Goal: Information Seeking & Learning: Learn about a topic

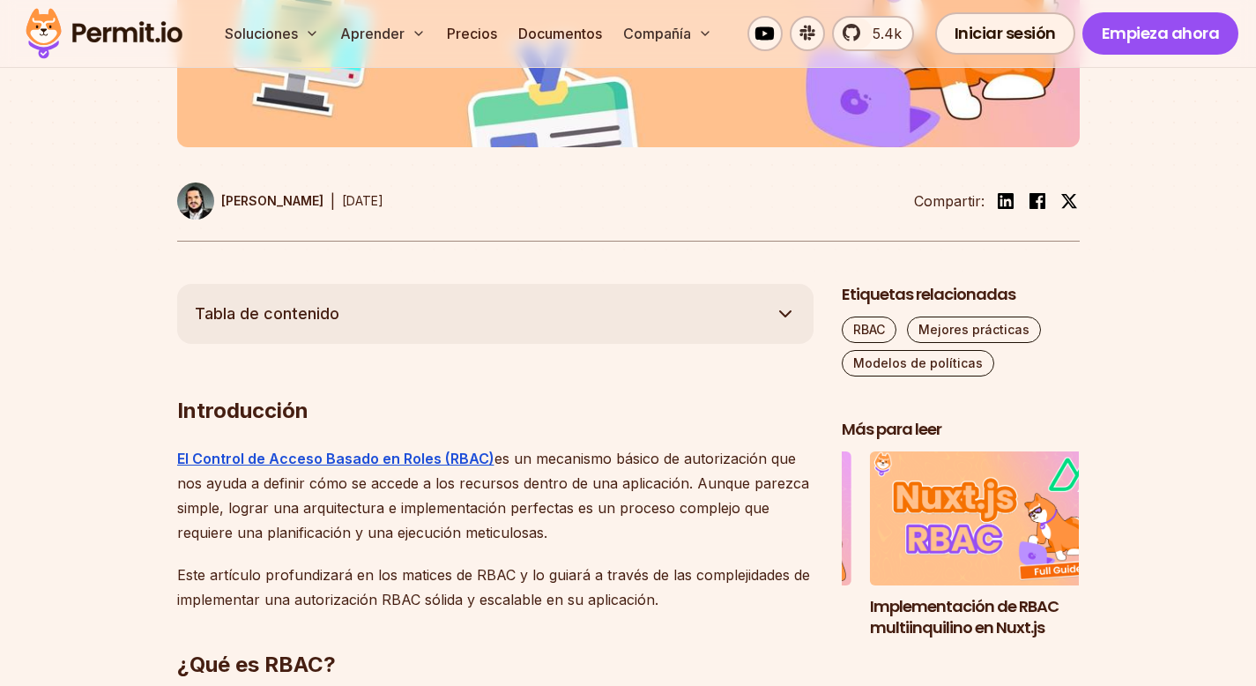
scroll to position [830, 0]
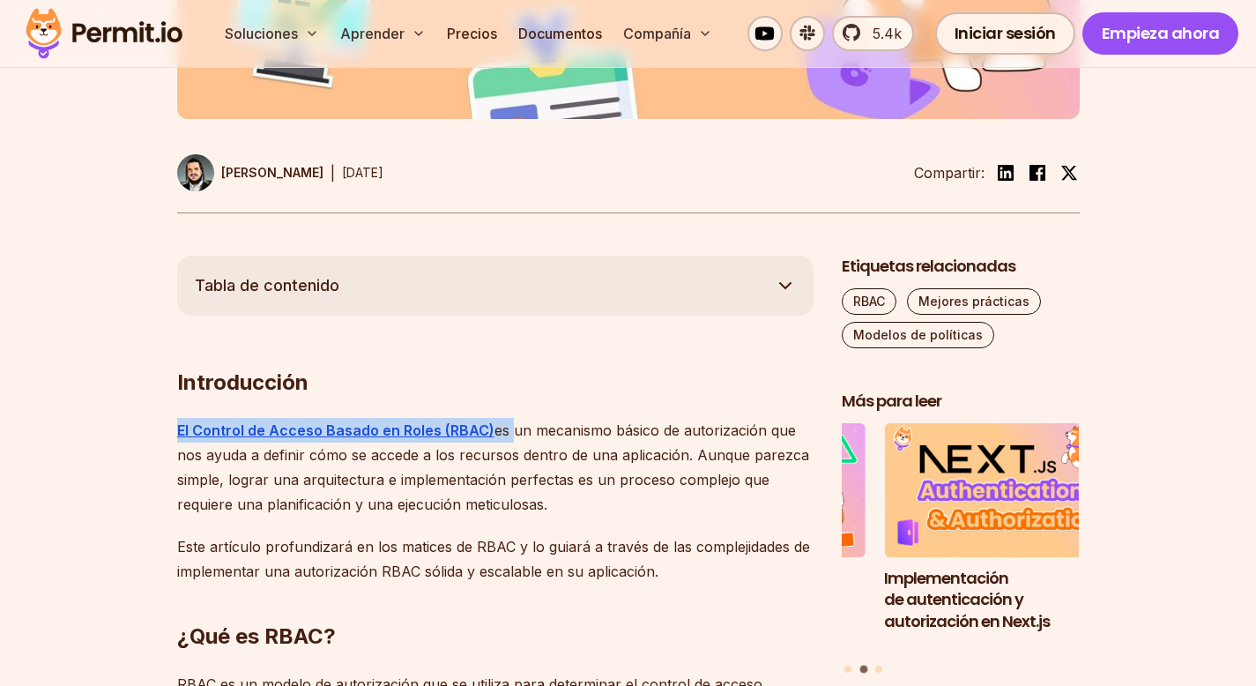
drag, startPoint x: 187, startPoint y: 428, endPoint x: 505, endPoint y: 424, distance: 318.3
click at [505, 424] on font "es un mecanismo básico de autorización que nos ayuda a definir cómo se accede a…" at bounding box center [493, 467] width 632 height 92
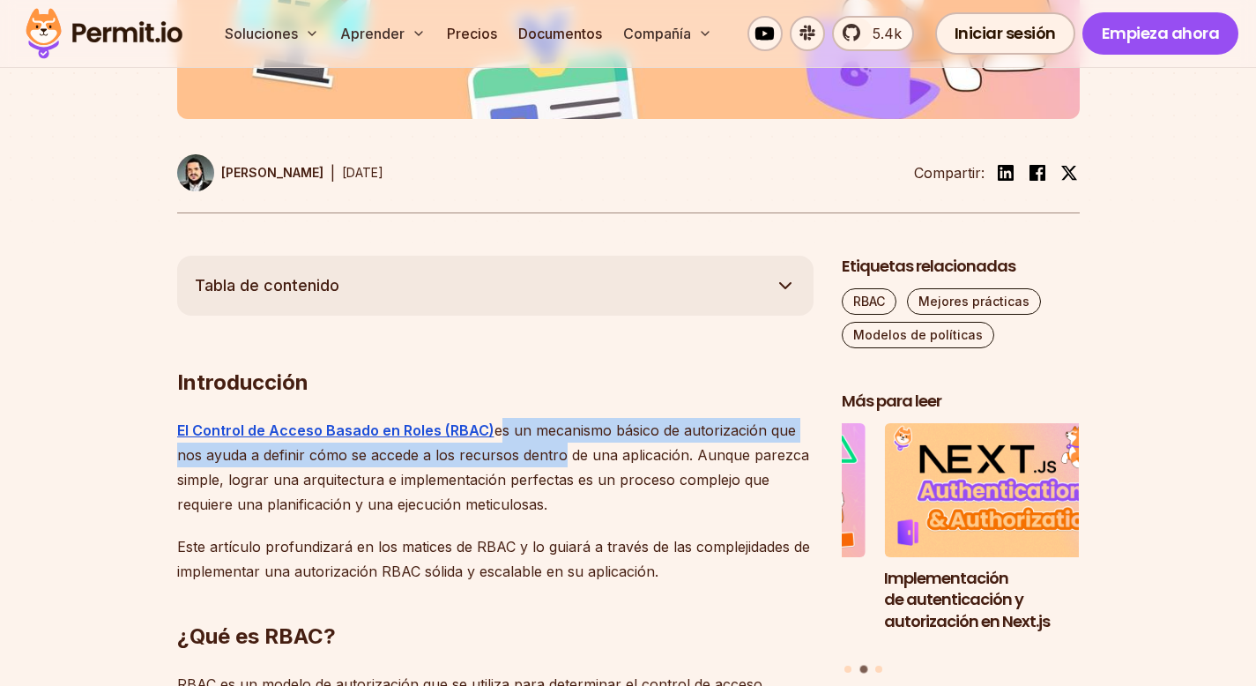
drag, startPoint x: 518, startPoint y: 430, endPoint x: 555, endPoint y: 450, distance: 41.0
click at [555, 450] on font "es un mecanismo básico de autorización que nos ayuda a definir cómo se accede a…" at bounding box center [493, 467] width 632 height 92
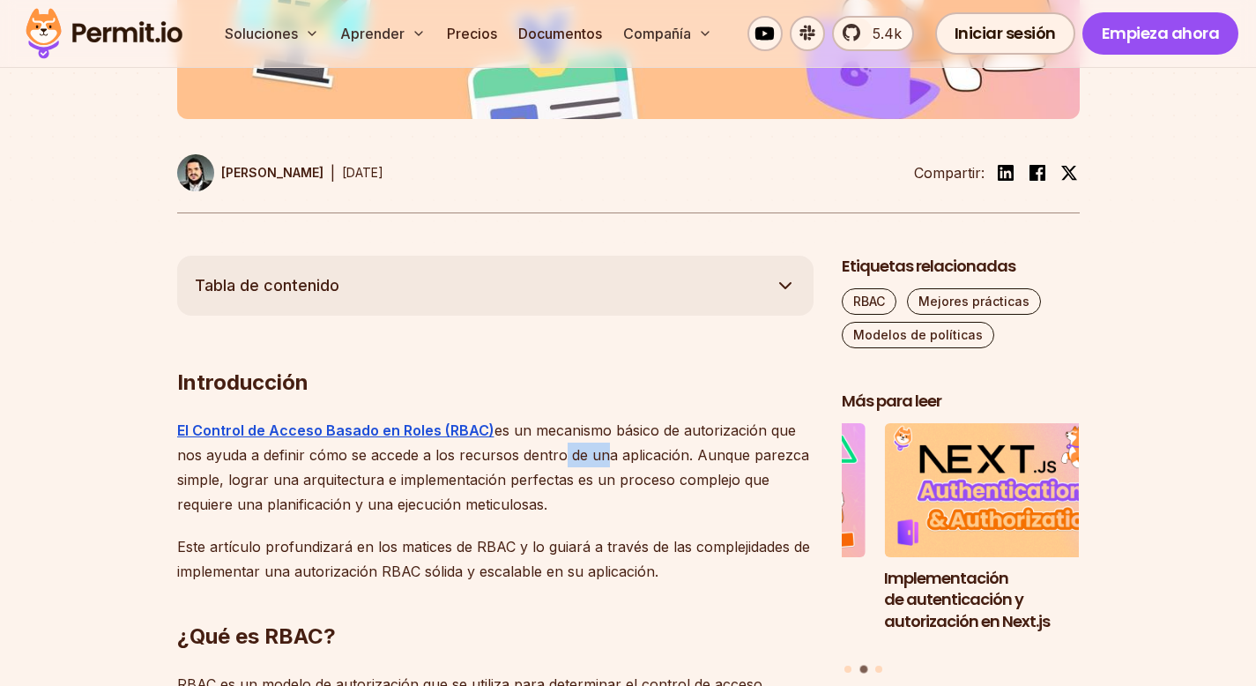
drag, startPoint x: 554, startPoint y: 450, endPoint x: 600, endPoint y: 452, distance: 45.9
click at [600, 452] on font "es un mecanismo básico de autorización que nos ayuda a definir cómo se accede a…" at bounding box center [493, 467] width 632 height 92
click at [683, 453] on font "es un mecanismo básico de autorización que nos ayuda a definir cómo se accede a…" at bounding box center [493, 467] width 632 height 92
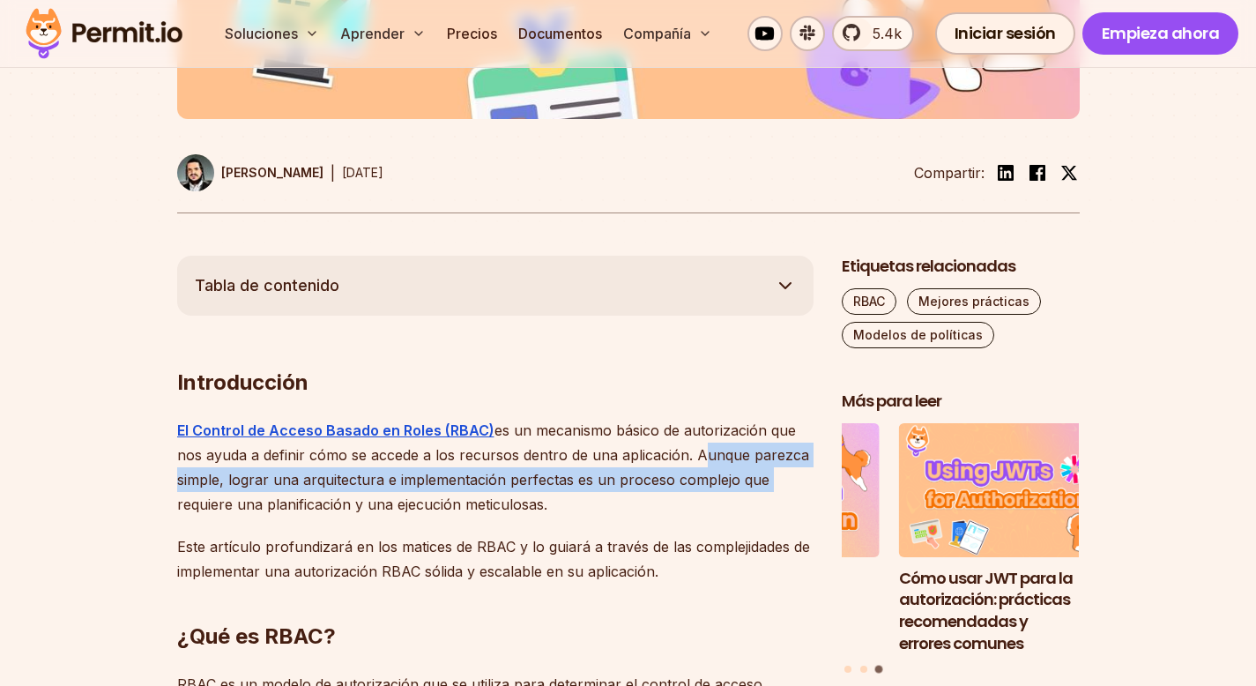
drag, startPoint x: 692, startPoint y: 455, endPoint x: 791, endPoint y: 477, distance: 101.2
click at [791, 477] on p "El Control de Acceso Basado en Roles (RBAC) es un mecanismo básico de autorizac…" at bounding box center [495, 467] width 637 height 99
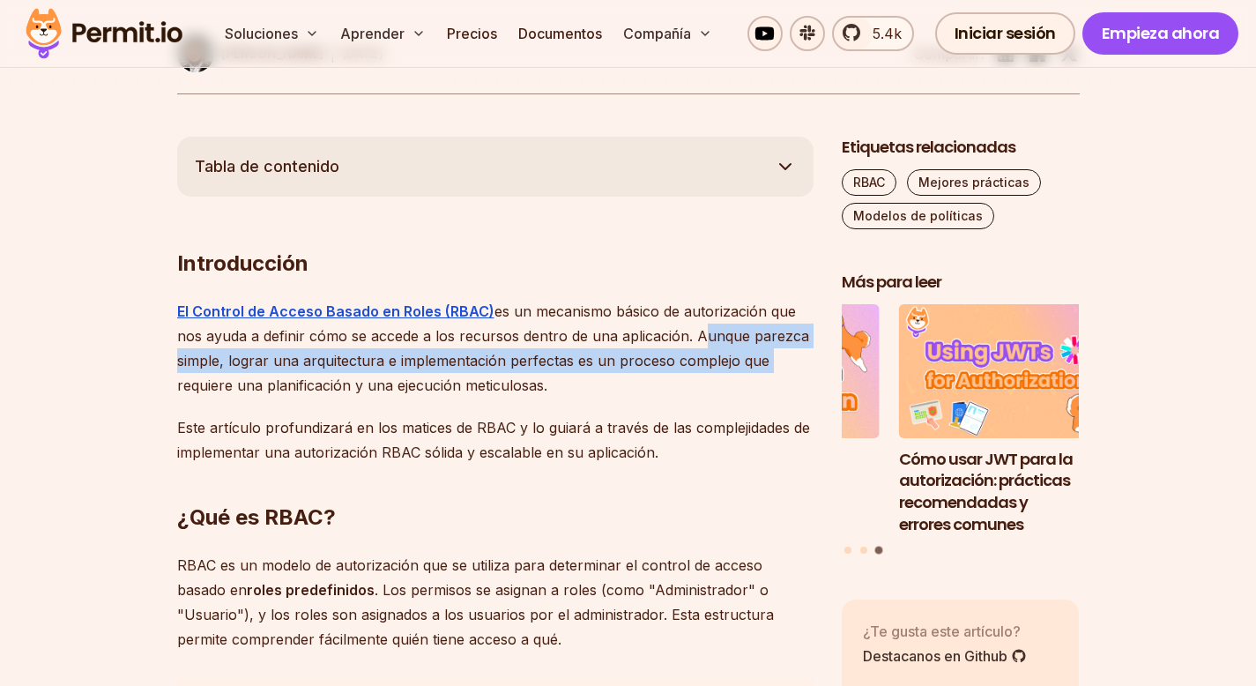
scroll to position [954, 0]
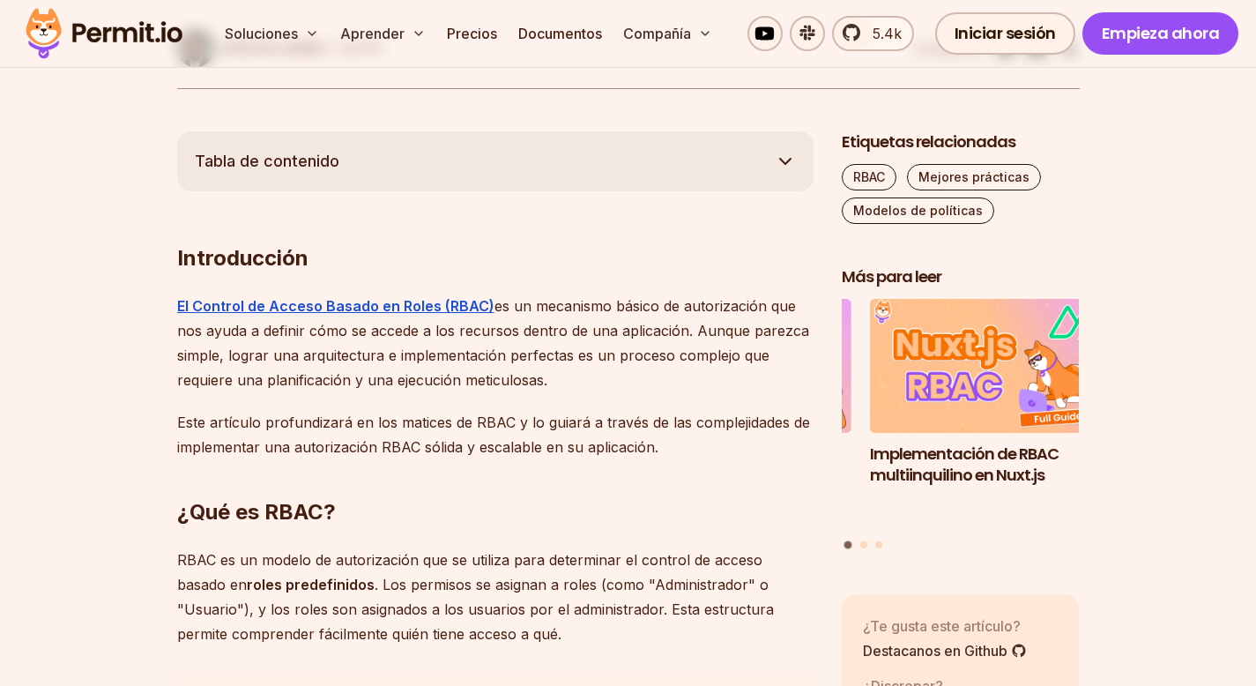
click at [213, 465] on h2 "¿Qué es RBAC?" at bounding box center [495, 477] width 637 height 99
drag, startPoint x: 175, startPoint y: 426, endPoint x: 507, endPoint y: 428, distance: 331.5
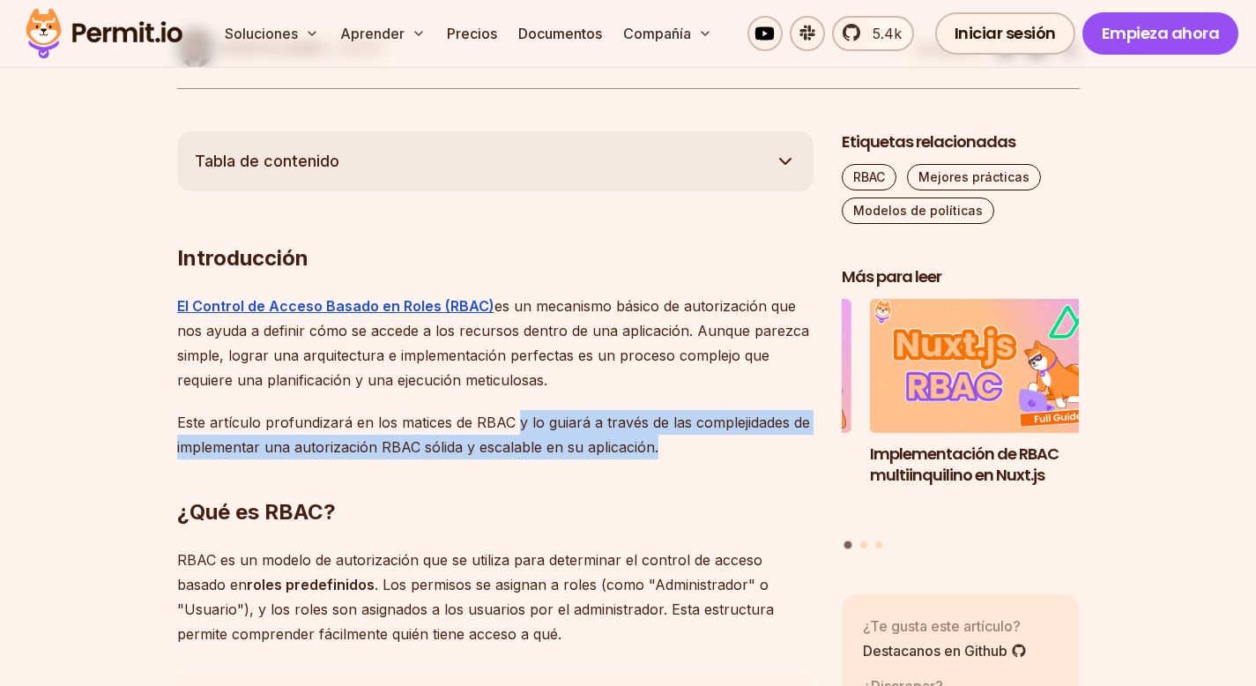
drag, startPoint x: 519, startPoint y: 422, endPoint x: 660, endPoint y: 451, distance: 144.0
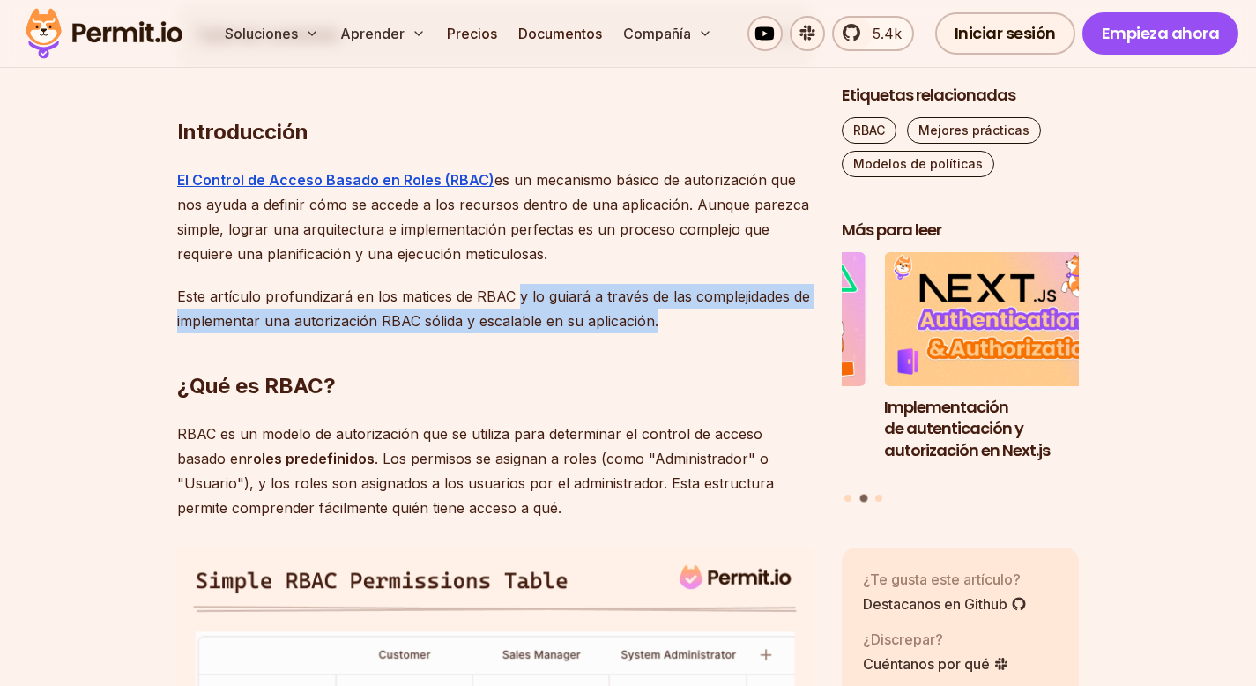
scroll to position [1120, 0]
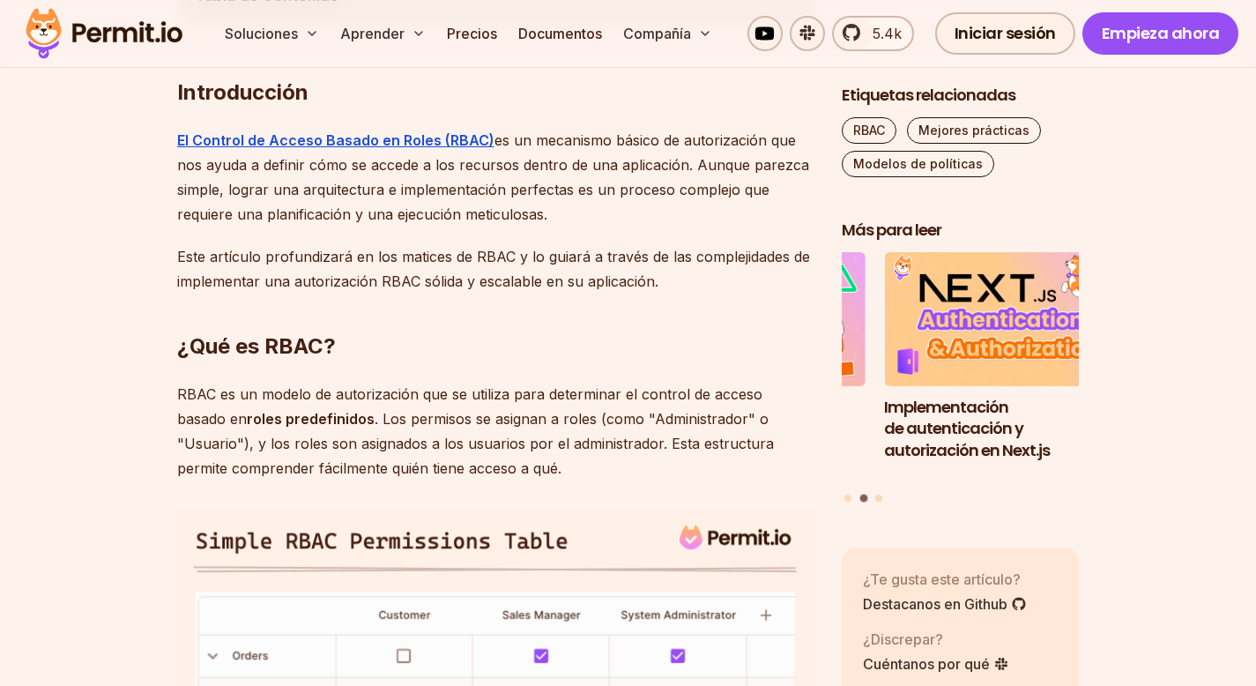
drag, startPoint x: 172, startPoint y: 350, endPoint x: 354, endPoint y: 350, distance: 182.5
click at [354, 350] on h2 "¿Qué es RBAC?" at bounding box center [495, 311] width 637 height 99
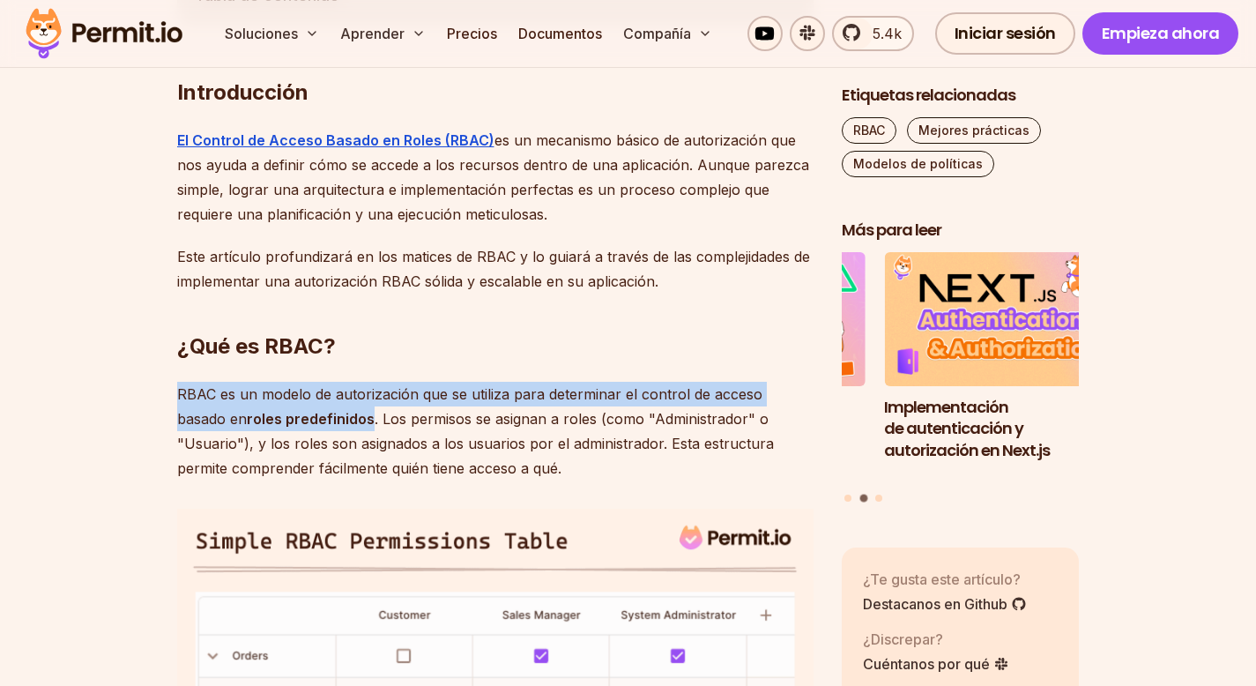
drag, startPoint x: 174, startPoint y: 391, endPoint x: 326, endPoint y: 418, distance: 154.9
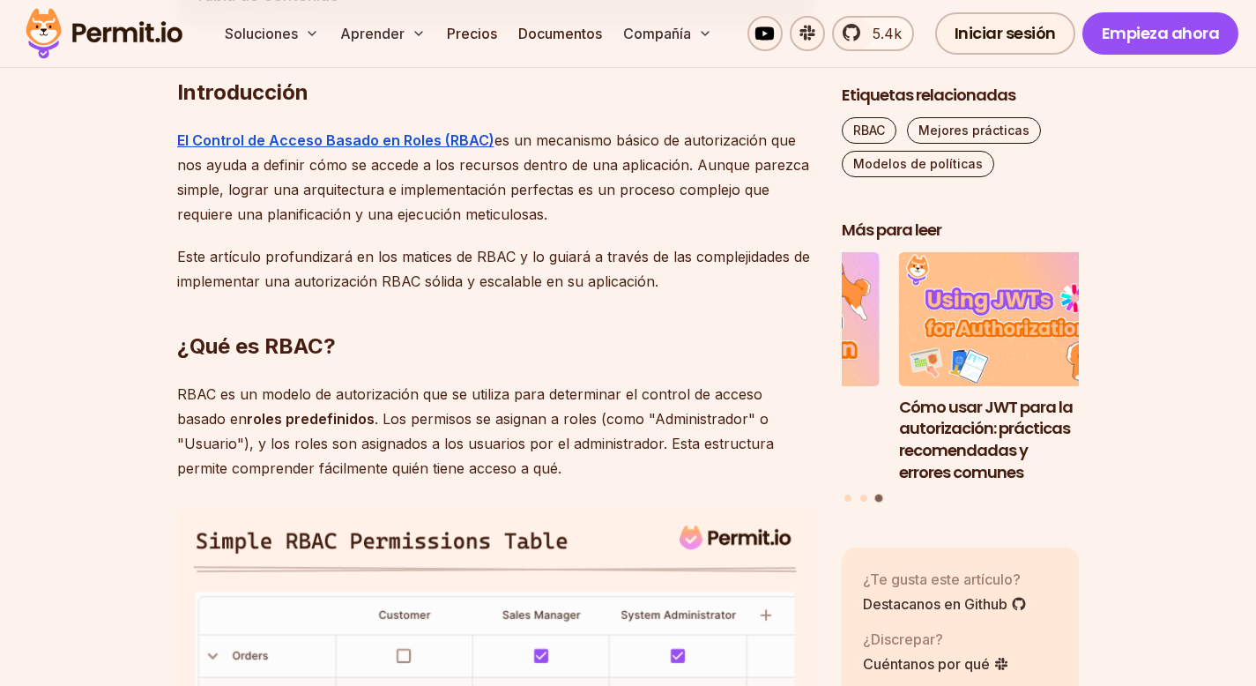
click at [557, 426] on font ". Los permisos se asignan a roles (como "Administrador" o "Usuario"), y los rol…" at bounding box center [475, 443] width 597 height 67
drag, startPoint x: 557, startPoint y: 426, endPoint x: 787, endPoint y: 421, distance: 230.2
click at [774, 421] on font ". Los permisos se asignan a roles (como "Administrador" o "Usuario"), y los rol…" at bounding box center [475, 443] width 597 height 67
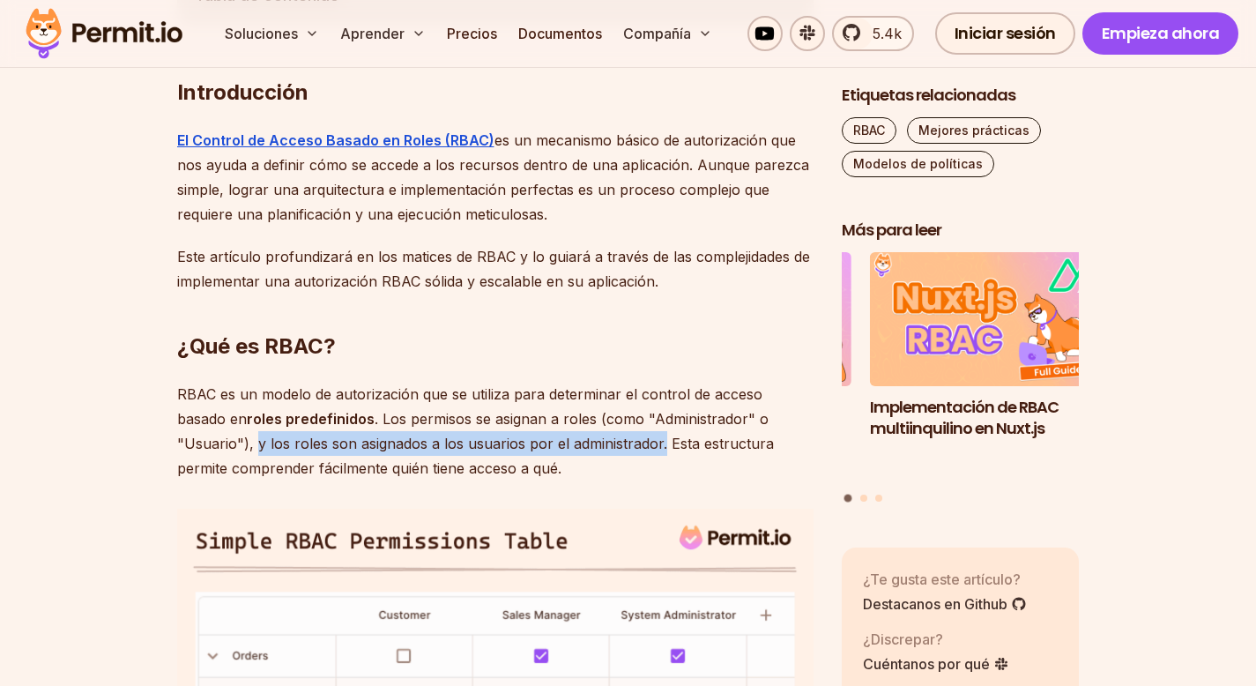
drag, startPoint x: 796, startPoint y: 421, endPoint x: 549, endPoint y: 450, distance: 248.6
click at [550, 451] on font ". Los permisos se asignan a roles (como "Administrador" o "Usuario"), y los rol…" at bounding box center [475, 443] width 597 height 67
drag, startPoint x: 163, startPoint y: 465, endPoint x: 505, endPoint y: 465, distance: 342.1
click at [505, 465] on font ". Los permisos se asignan a roles (como "Administrador" o "Usuario"), y los rol…" at bounding box center [475, 443] width 597 height 67
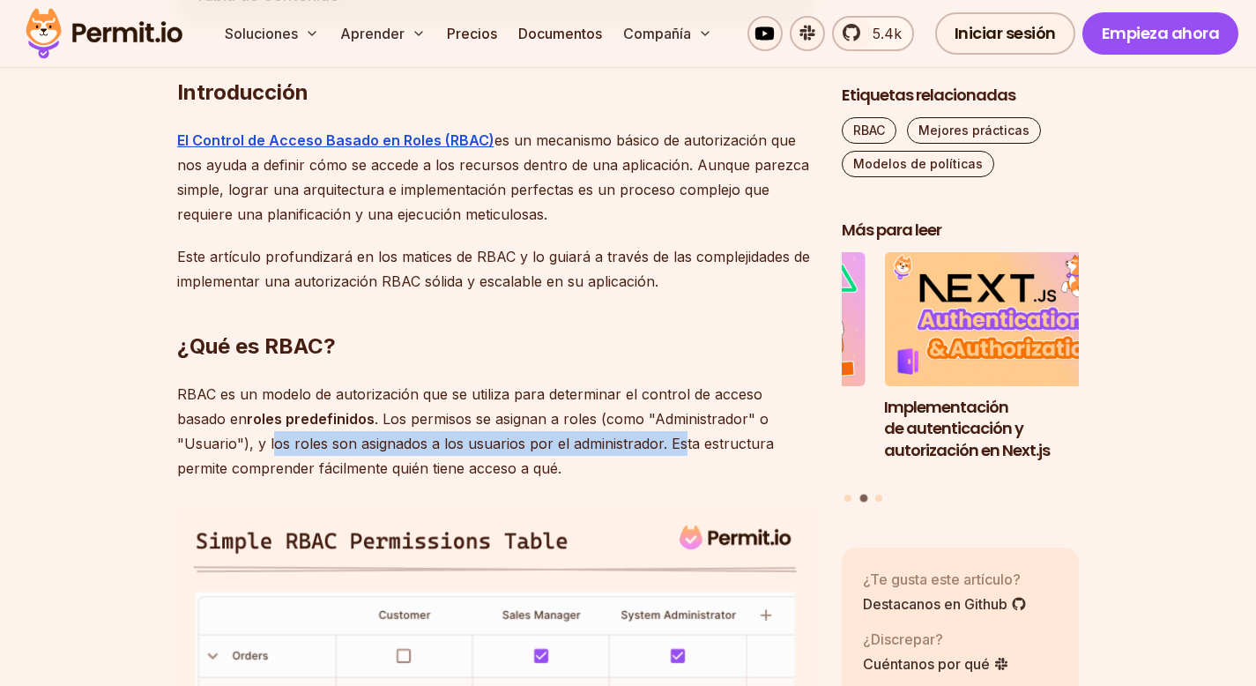
drag, startPoint x: 159, startPoint y: 436, endPoint x: 585, endPoint y: 452, distance: 426.2
click at [585, 452] on p "RBAC es un modelo de autorización que se utiliza para determinar el control de …" at bounding box center [495, 431] width 637 height 99
drag, startPoint x: 575, startPoint y: 443, endPoint x: 711, endPoint y: 460, distance: 137.8
click at [712, 460] on p "RBAC es un modelo de autorización que se utiliza para determinar el control de …" at bounding box center [495, 431] width 637 height 99
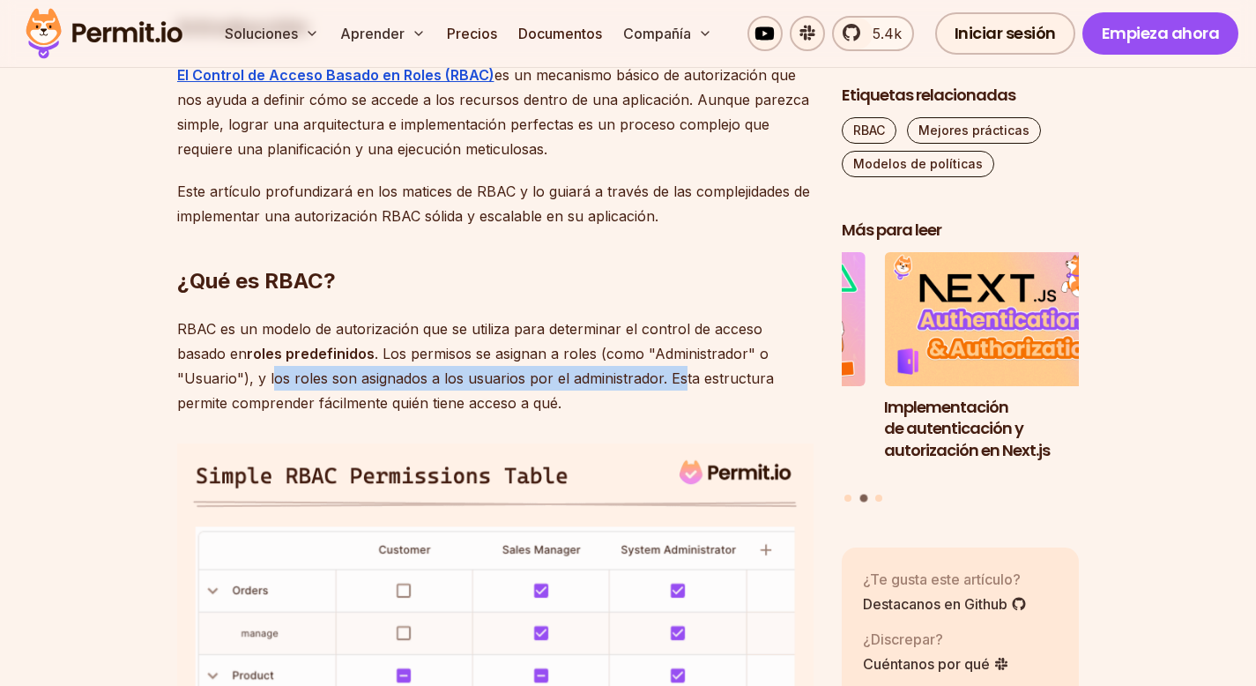
scroll to position [1189, 0]
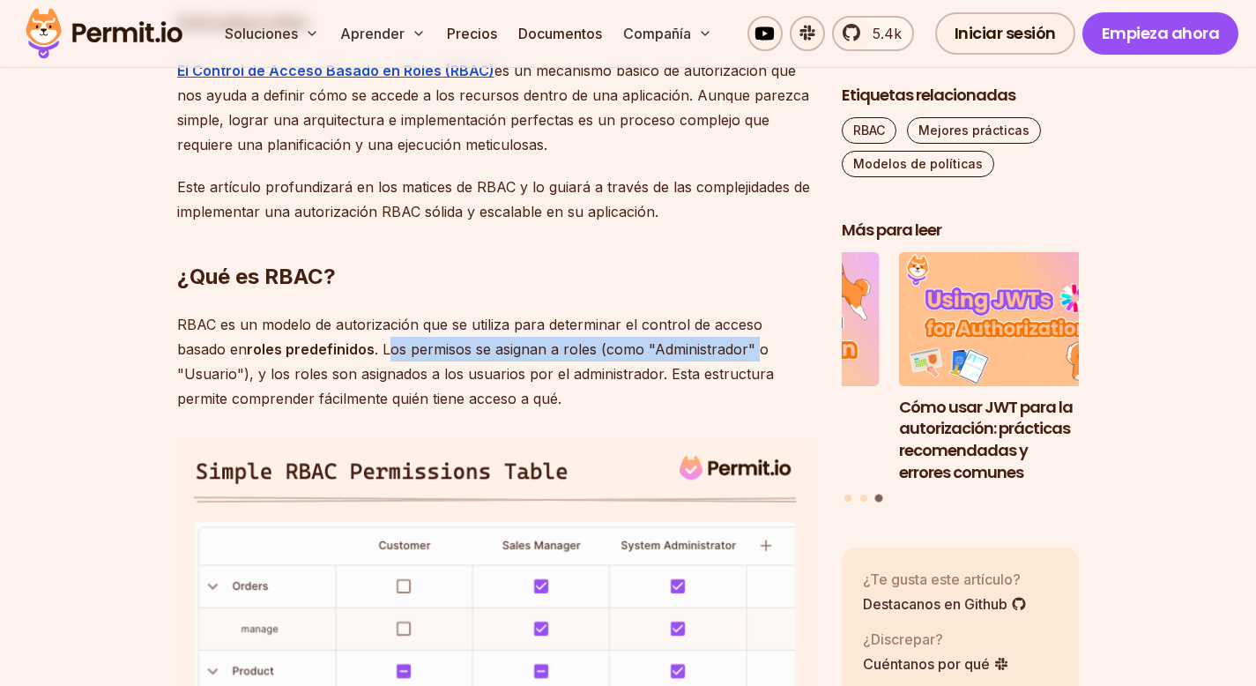
drag, startPoint x: 335, startPoint y: 347, endPoint x: 704, endPoint y: 346, distance: 369.4
click at [704, 346] on font ". Los permisos se asignan a roles (como "Administrador" o "Usuario"), y los rol…" at bounding box center [475, 373] width 597 height 67
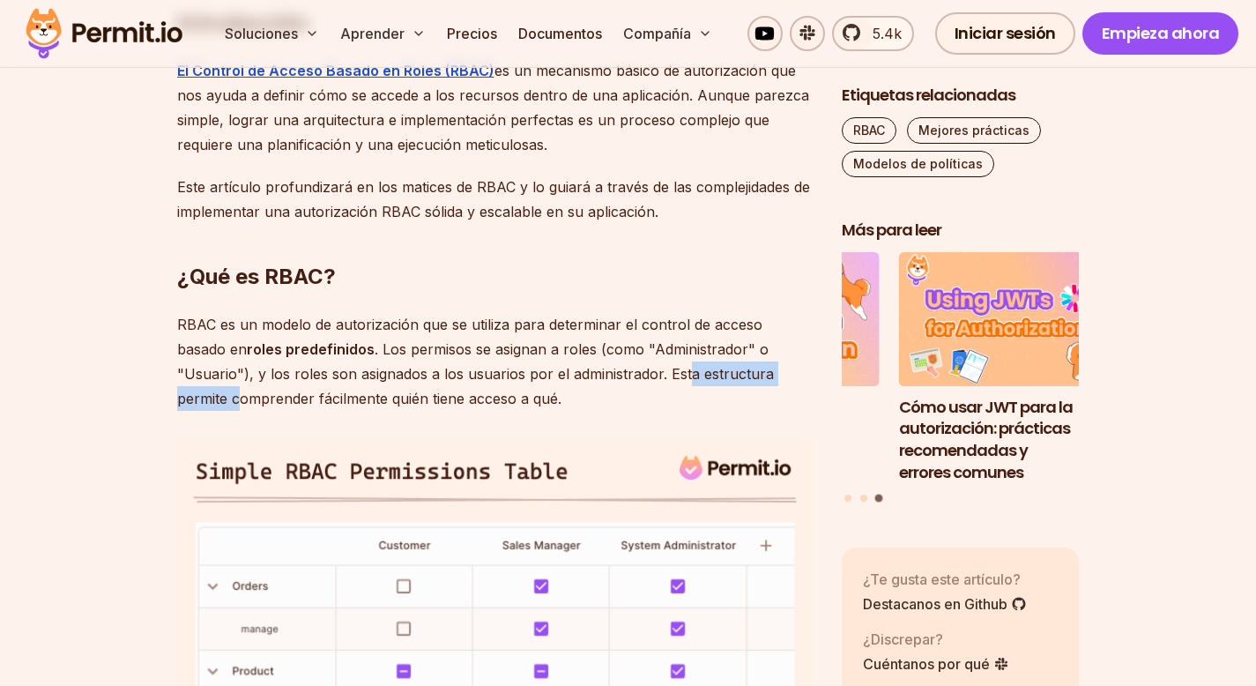
drag, startPoint x: 194, startPoint y: 388, endPoint x: 587, endPoint y: 378, distance: 393.3
click at [587, 378] on font ". Los permisos se asignan a roles (como "Administrador" o "Usuario"), y los rol…" at bounding box center [475, 373] width 597 height 67
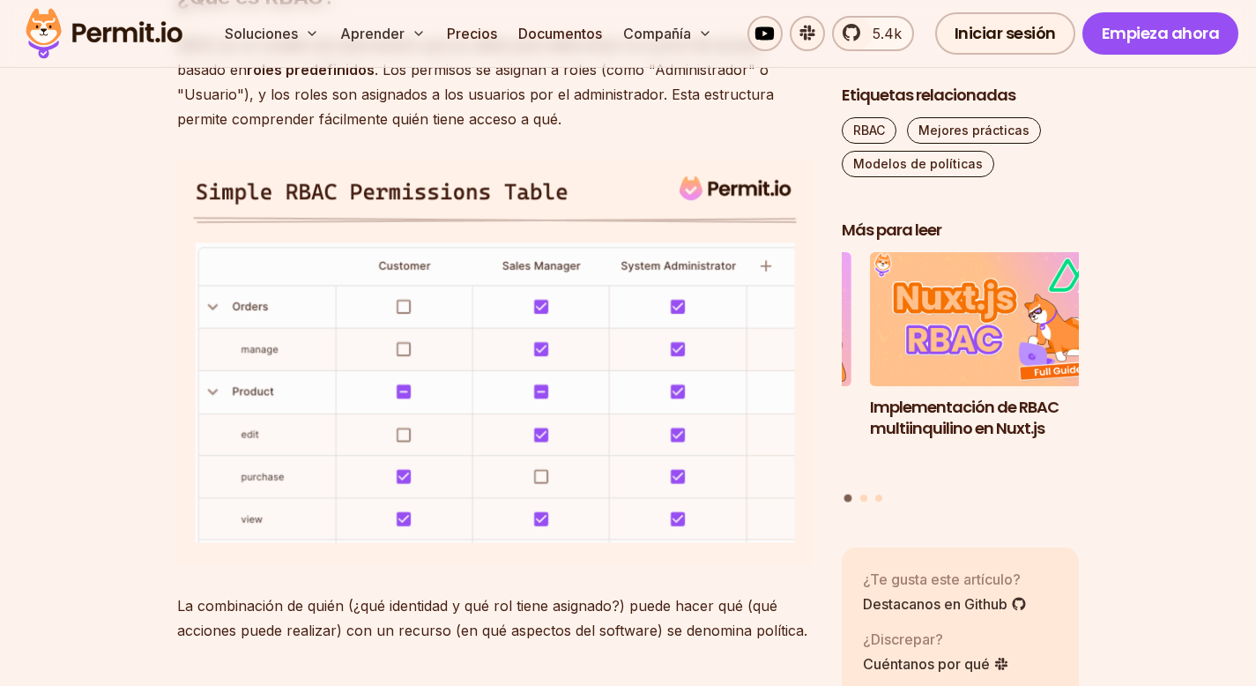
scroll to position [1471, 0]
click at [774, 257] on img at bounding box center [495, 360] width 637 height 405
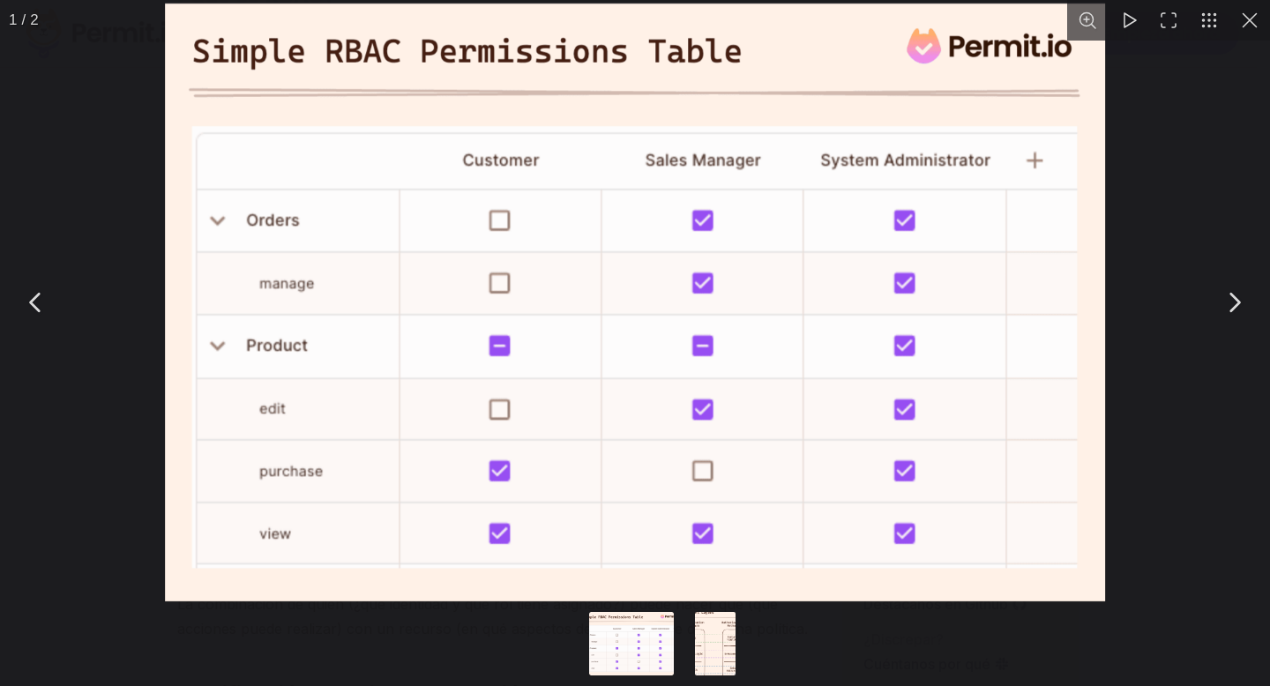
click at [1248, 31] on button "Puede cerrar este contenido modal con la tecla ESC" at bounding box center [1249, 20] width 41 height 41
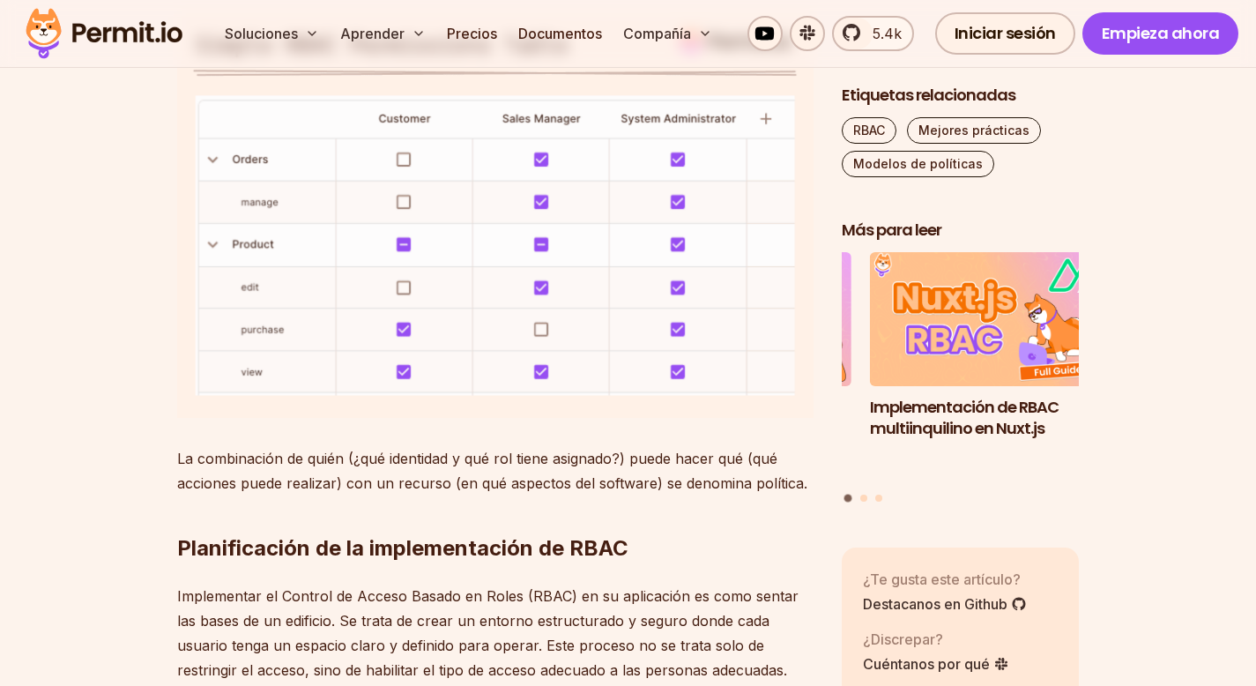
scroll to position [1629, 0]
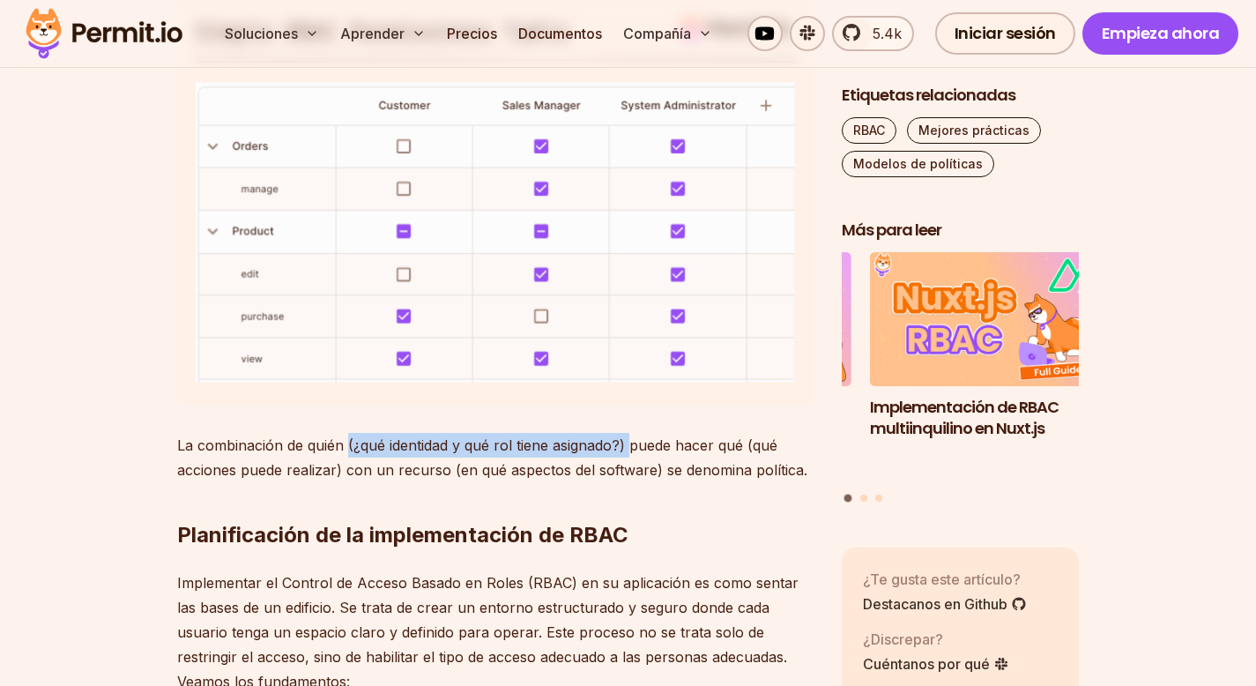
drag, startPoint x: 348, startPoint y: 445, endPoint x: 629, endPoint y: 444, distance: 280.4
click at [629, 444] on font "La combinación de quién (¿qué identidad y qué rol tiene asignado?) puede hacer …" at bounding box center [492, 457] width 630 height 42
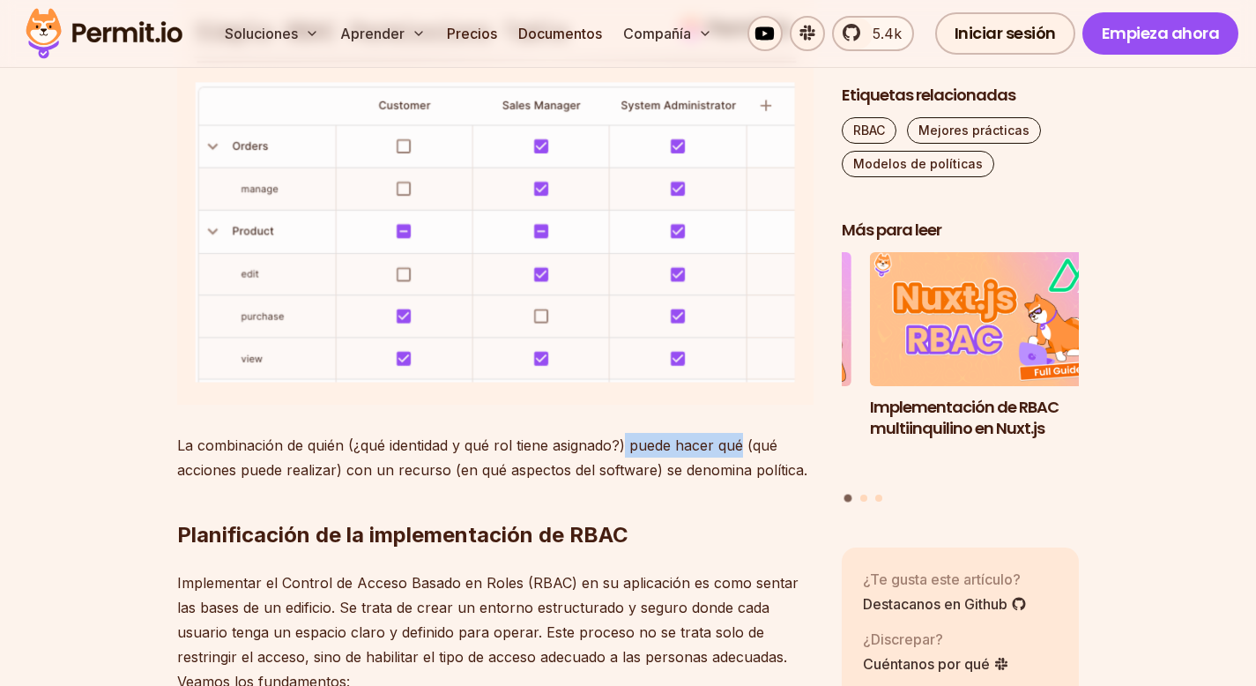
drag, startPoint x: 629, startPoint y: 444, endPoint x: 737, endPoint y: 444, distance: 108.4
click at [737, 444] on font "La combinación de quién (¿qué identidad y qué rol tiene asignado?) puede hacer …" at bounding box center [492, 457] width 630 height 42
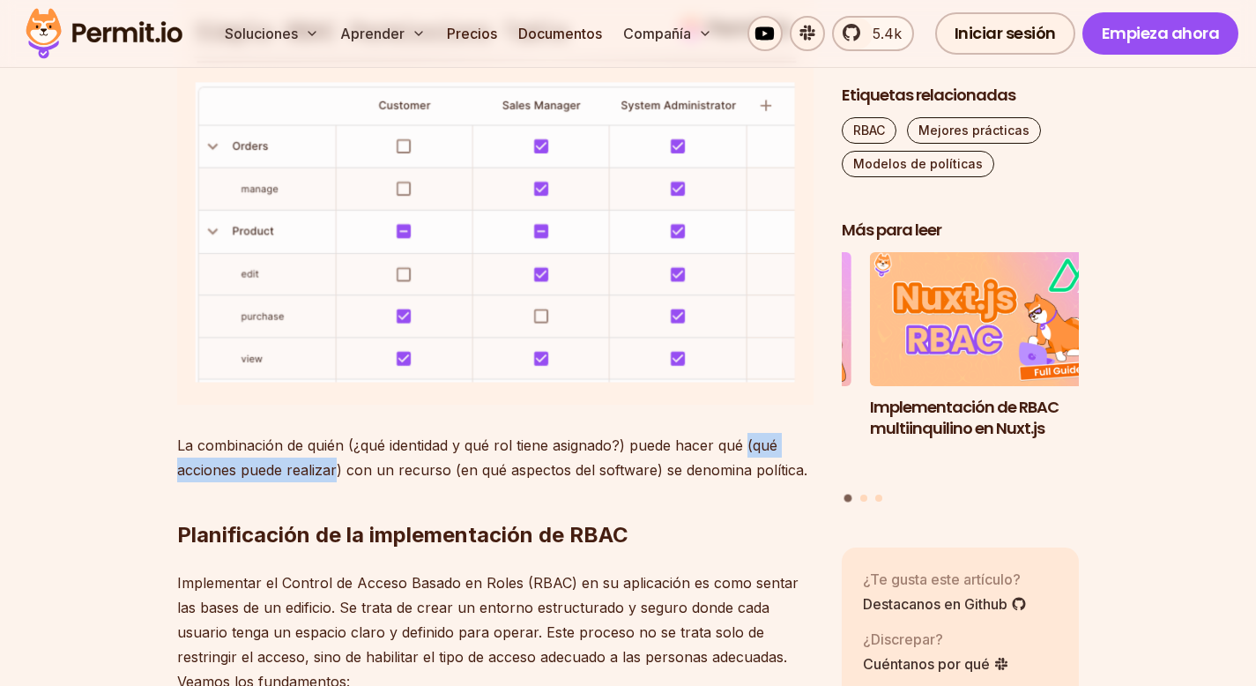
drag, startPoint x: 749, startPoint y: 443, endPoint x: 334, endPoint y: 461, distance: 415.6
click at [334, 461] on font "La combinación de quién (¿qué identidad y qué rol tiene asignado?) puede hacer …" at bounding box center [492, 457] width 630 height 42
